Goal: Information Seeking & Learning: Compare options

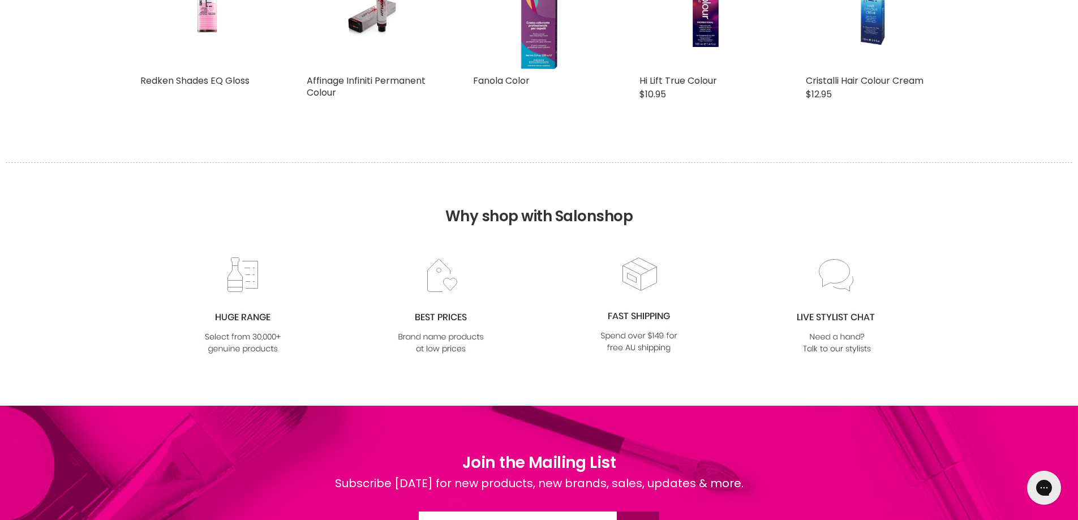
scroll to position [1132, 0]
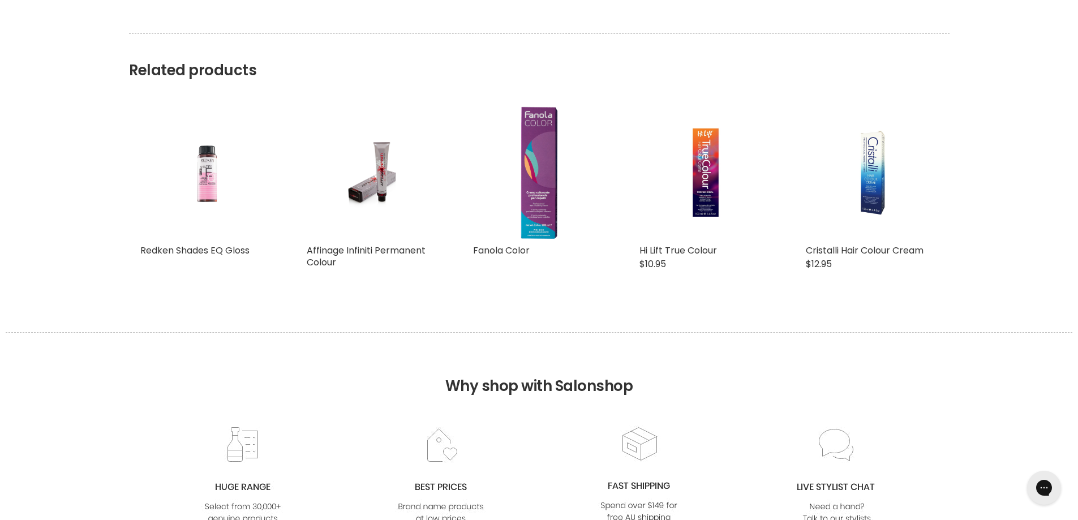
click at [198, 172] on img "Main content" at bounding box center [206, 172] width 88 height 132
